Goal: Entertainment & Leisure: Consume media (video, audio)

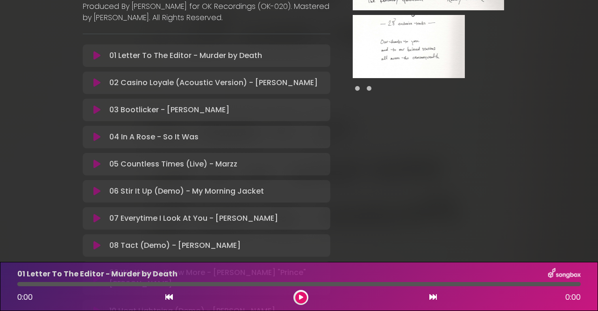
scroll to position [185, 0]
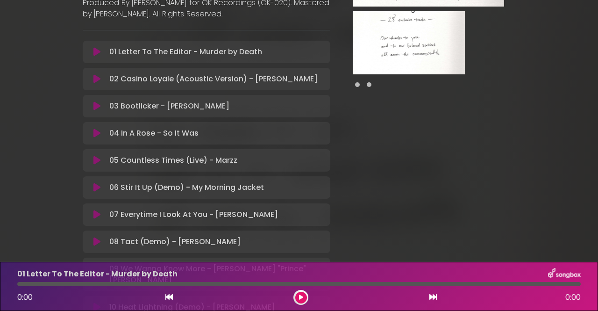
click at [96, 101] on icon at bounding box center [96, 105] width 7 height 9
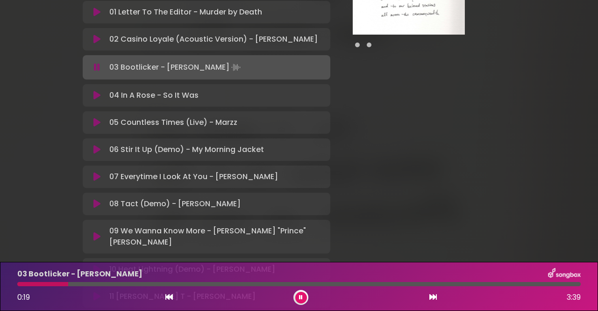
scroll to position [218, 0]
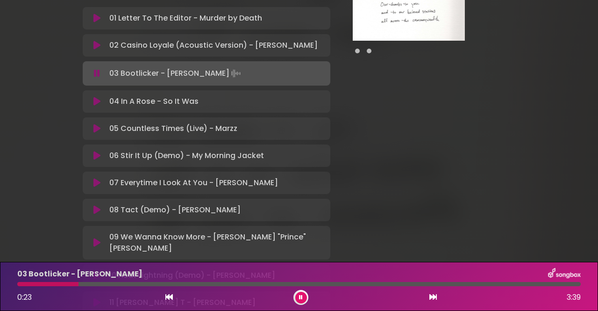
click at [149, 286] on div at bounding box center [299, 284] width 564 height 4
click at [208, 292] on div "0:52 3:39" at bounding box center [299, 297] width 575 height 15
click at [221, 286] on div at bounding box center [299, 284] width 564 height 4
click at [251, 285] on div at bounding box center [299, 284] width 564 height 4
click at [264, 284] on div at bounding box center [299, 284] width 564 height 4
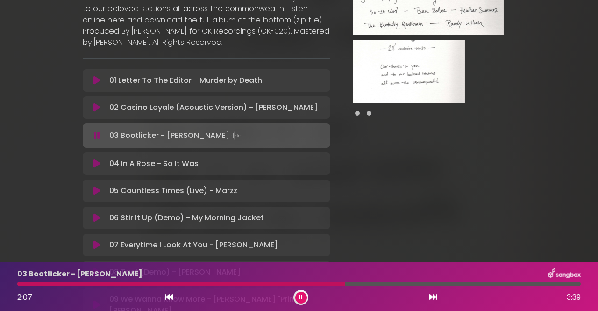
scroll to position [164, 0]
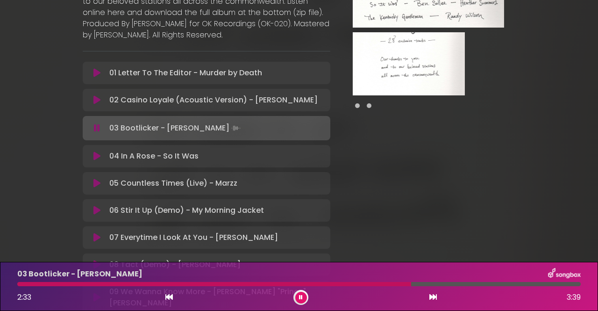
click at [96, 123] on icon at bounding box center [97, 127] width 6 height 9
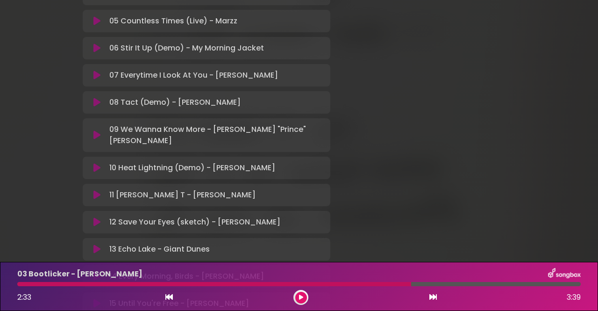
scroll to position [328, 0]
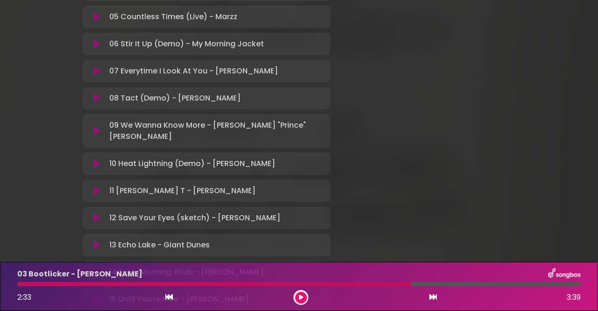
click at [97, 186] on icon at bounding box center [96, 190] width 7 height 9
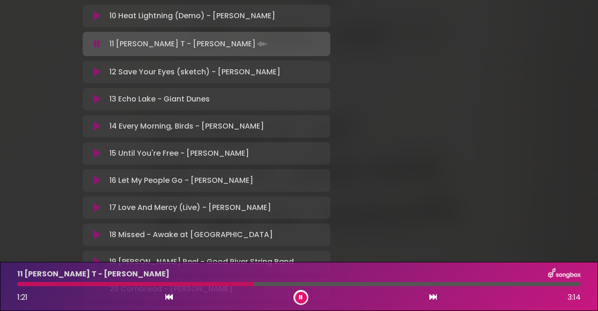
scroll to position [483, 0]
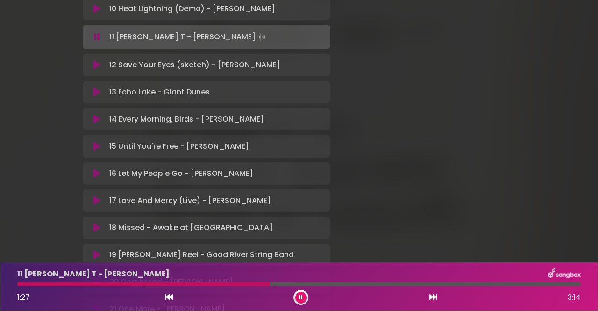
click at [301, 295] on icon at bounding box center [301, 297] width 4 height 6
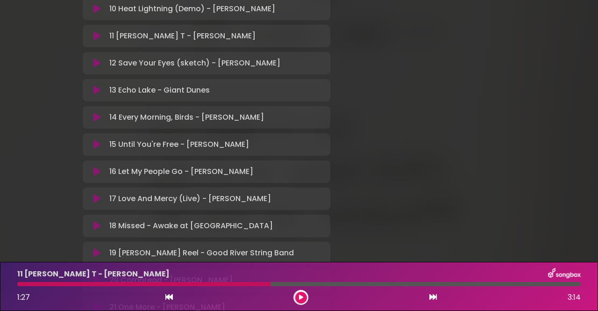
scroll to position [482, 0]
click at [94, 249] on icon at bounding box center [96, 253] width 7 height 9
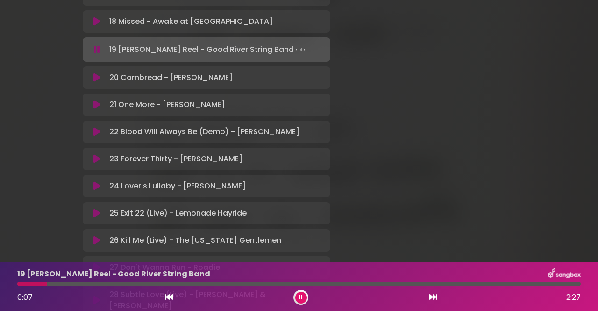
scroll to position [703, 0]
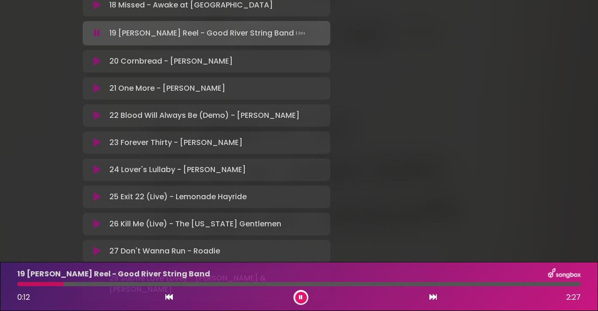
click at [122, 283] on div at bounding box center [299, 284] width 564 height 4
click at [211, 284] on div at bounding box center [299, 284] width 564 height 4
click at [262, 282] on div at bounding box center [299, 284] width 564 height 4
click at [366, 283] on div at bounding box center [299, 284] width 564 height 4
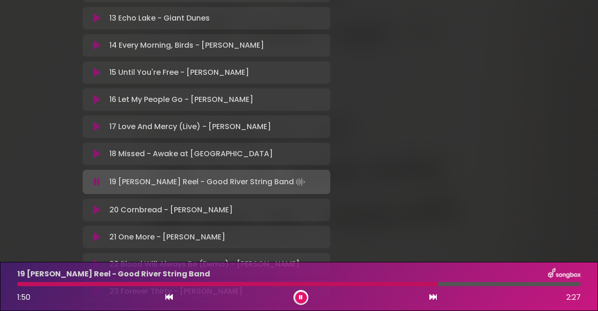
scroll to position [558, 0]
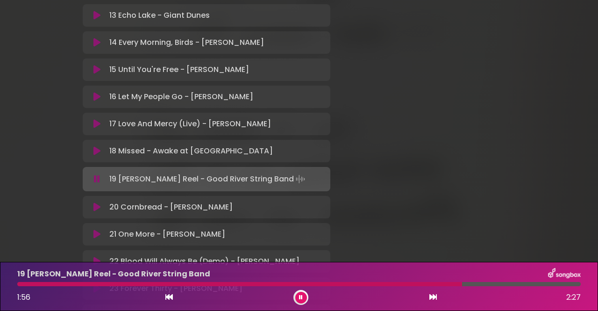
click at [97, 229] on icon at bounding box center [96, 233] width 7 height 9
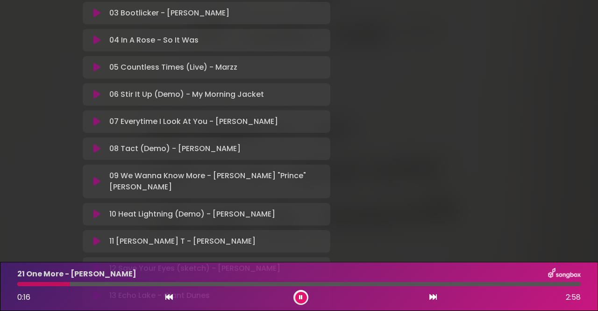
scroll to position [290, 0]
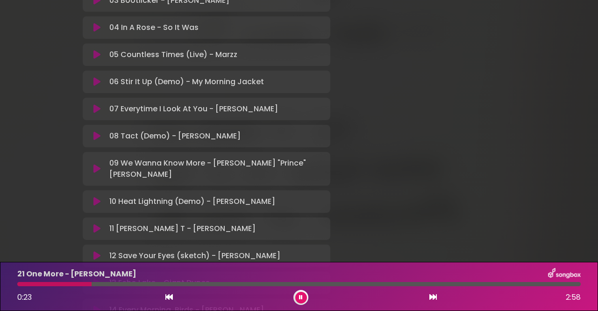
click at [96, 131] on icon at bounding box center [96, 135] width 7 height 9
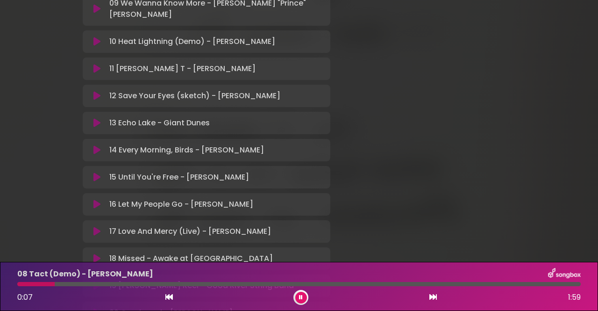
scroll to position [452, 0]
click at [95, 172] on icon at bounding box center [96, 176] width 7 height 9
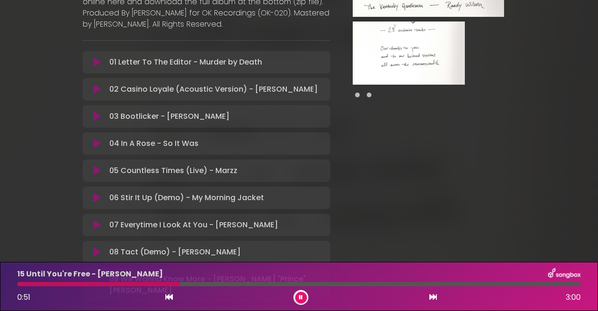
scroll to position [175, 0]
click at [96, 220] on icon at bounding box center [96, 224] width 7 height 9
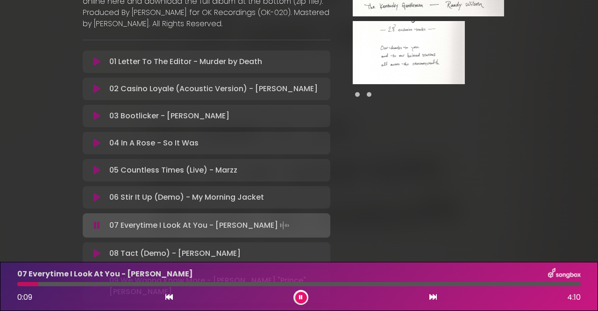
click at [300, 297] on icon at bounding box center [301, 297] width 4 height 6
